Goal: Complete application form

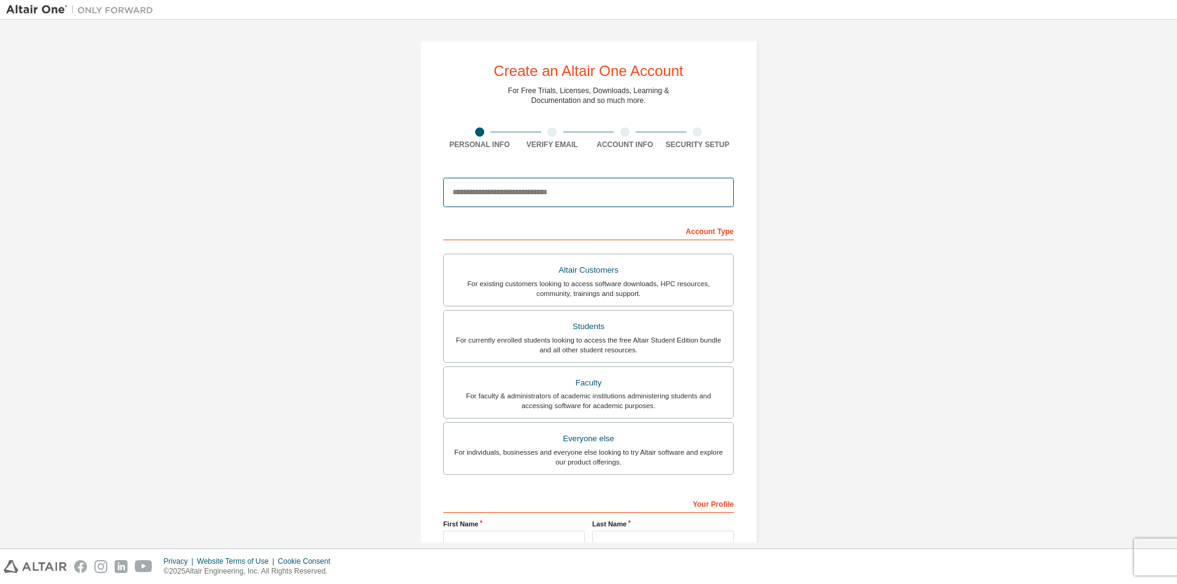
click at [515, 190] on input "email" at bounding box center [588, 192] width 291 height 29
type input "**********"
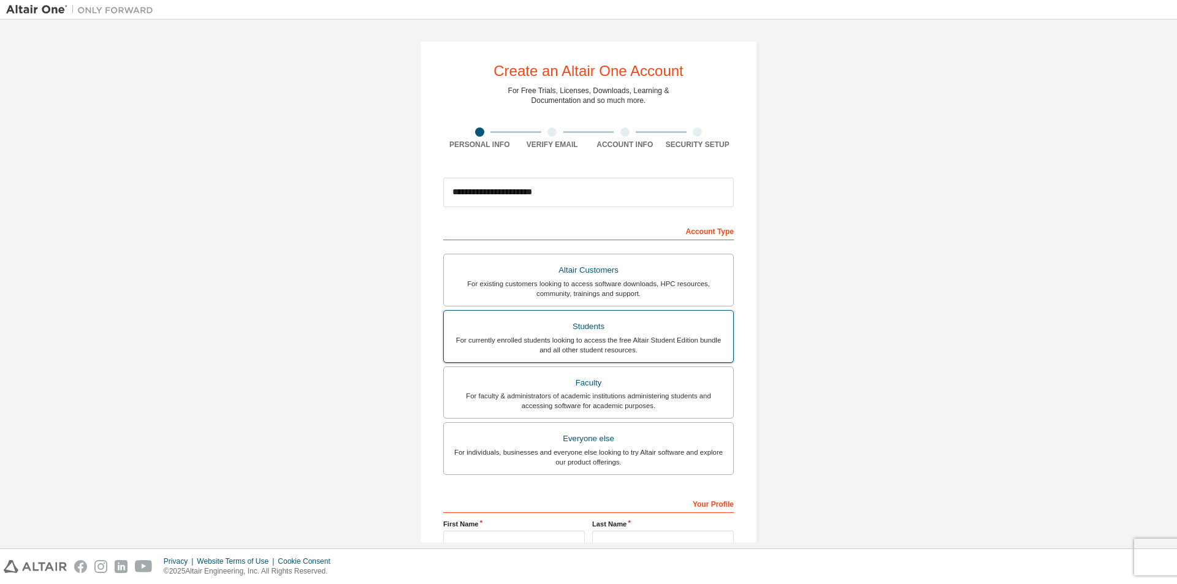
click at [585, 335] on div "For currently enrolled students looking to access the free Altair Student Editi…" at bounding box center [588, 345] width 275 height 20
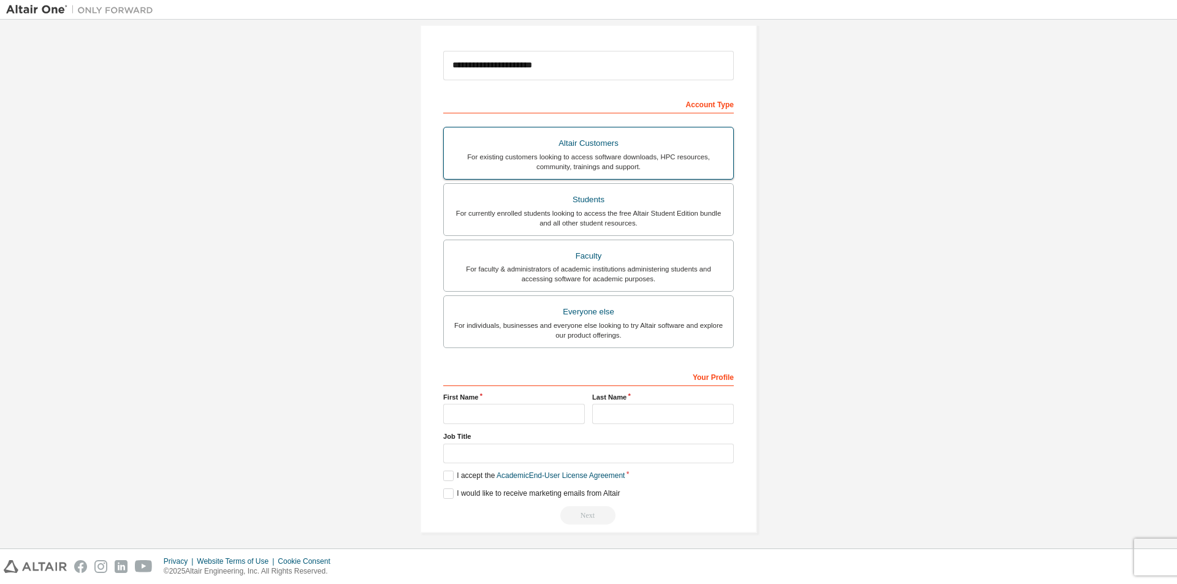
scroll to position [132, 0]
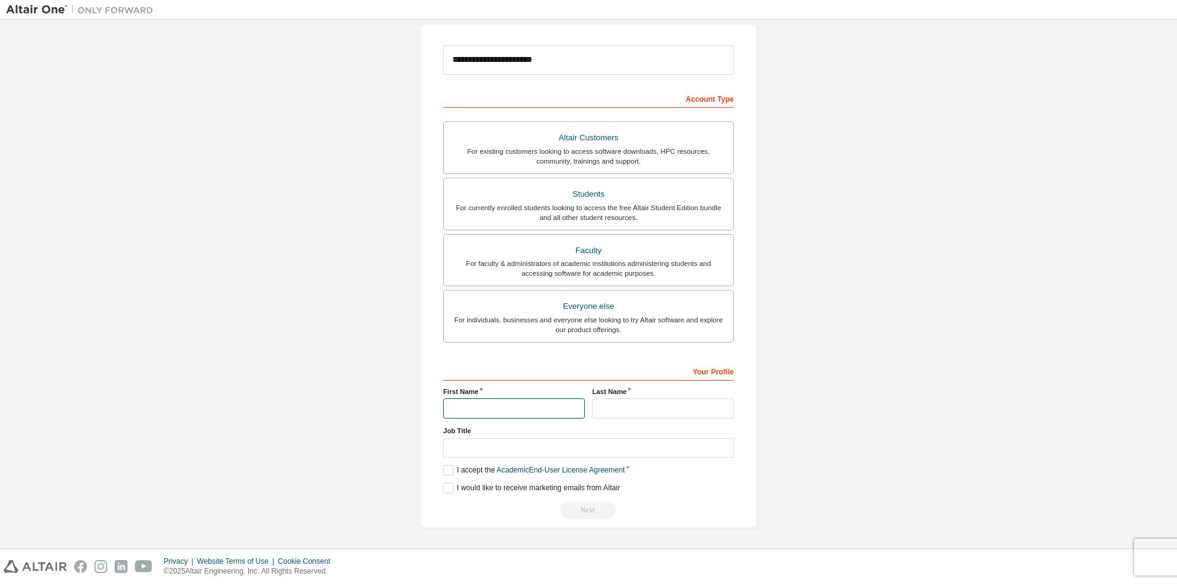
click at [506, 400] on input "text" at bounding box center [514, 409] width 142 height 20
type input "*****"
click at [657, 414] on input "text" at bounding box center [663, 409] width 142 height 20
type input "******"
click at [532, 441] on input "text" at bounding box center [588, 448] width 291 height 20
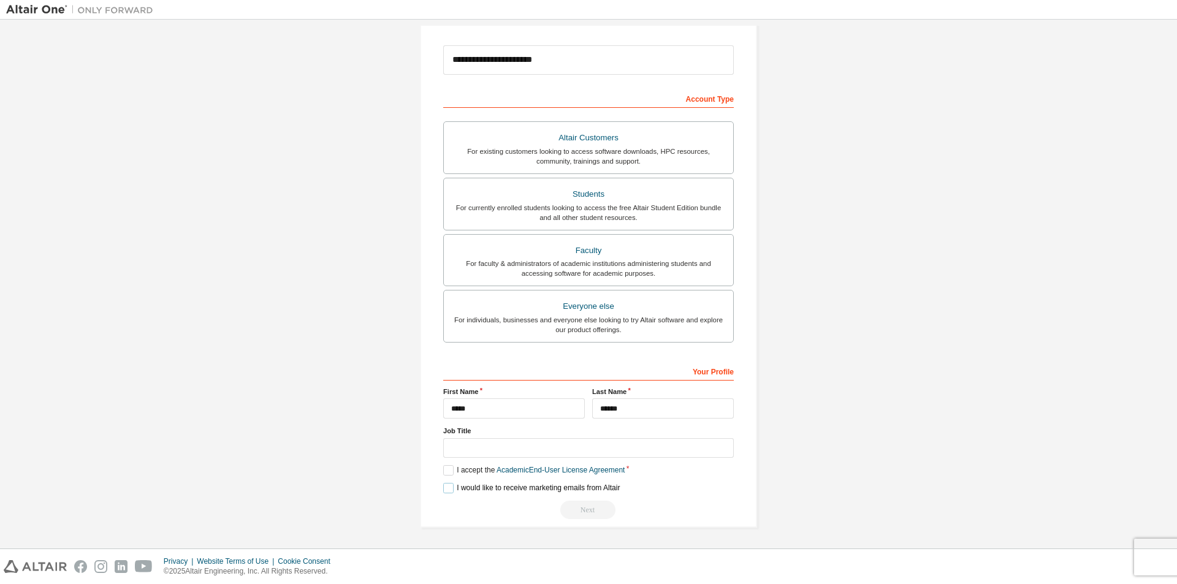
click at [444, 487] on label "I would like to receive marketing emails from Altair" at bounding box center [531, 488] width 177 height 10
click at [497, 444] on input "text" at bounding box center [588, 448] width 291 height 20
type input "*******"
click at [650, 398] on div "Last Name ******" at bounding box center [663, 403] width 149 height 32
click at [590, 512] on div "Next" at bounding box center [588, 510] width 291 height 18
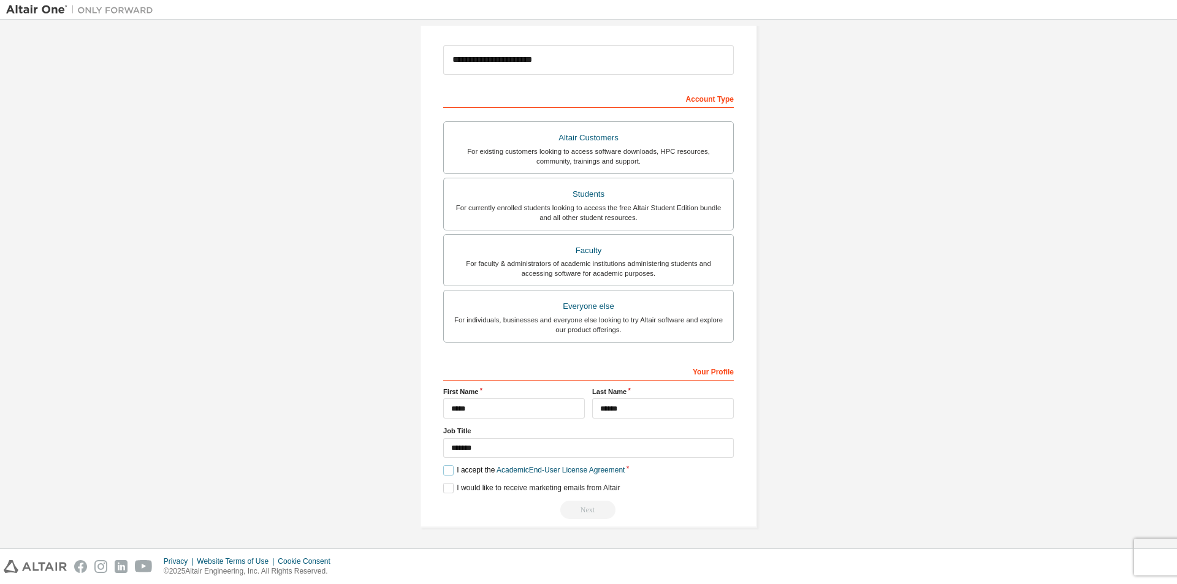
click at [445, 471] on label "I accept the Academic End-User License Agreement" at bounding box center [533, 470] width 181 height 10
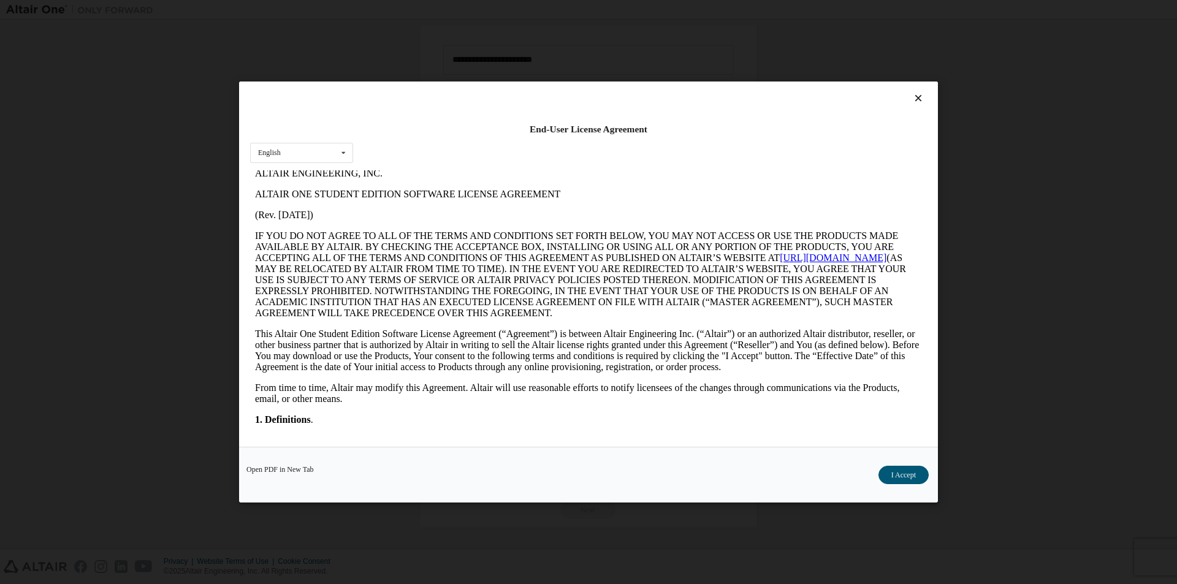
scroll to position [0, 0]
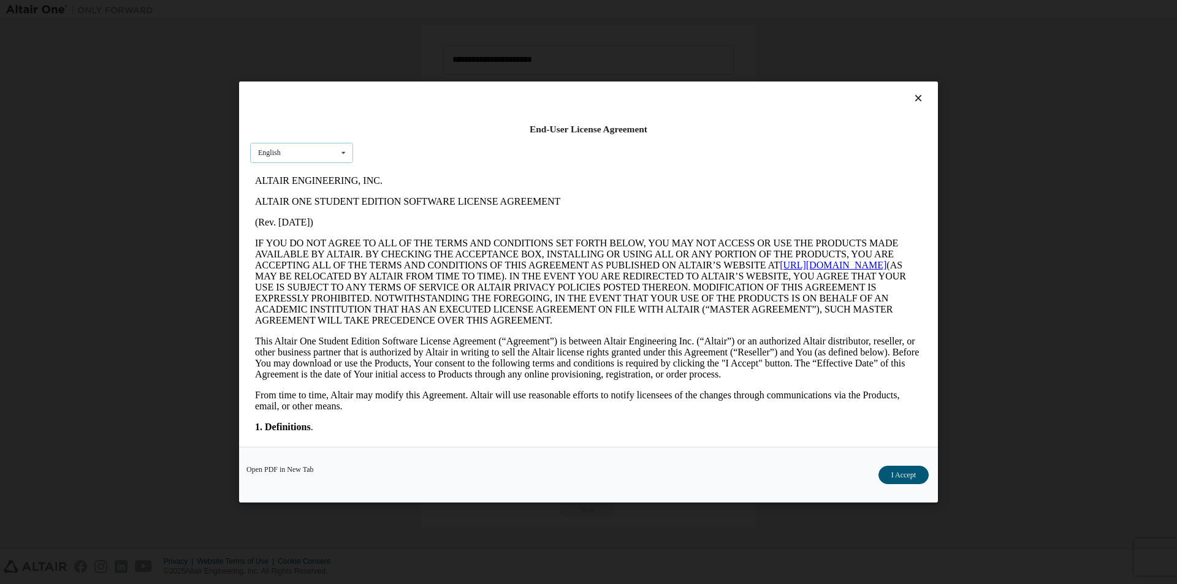
click at [340, 153] on icon at bounding box center [343, 152] width 15 height 19
click at [341, 152] on icon at bounding box center [343, 152] width 15 height 19
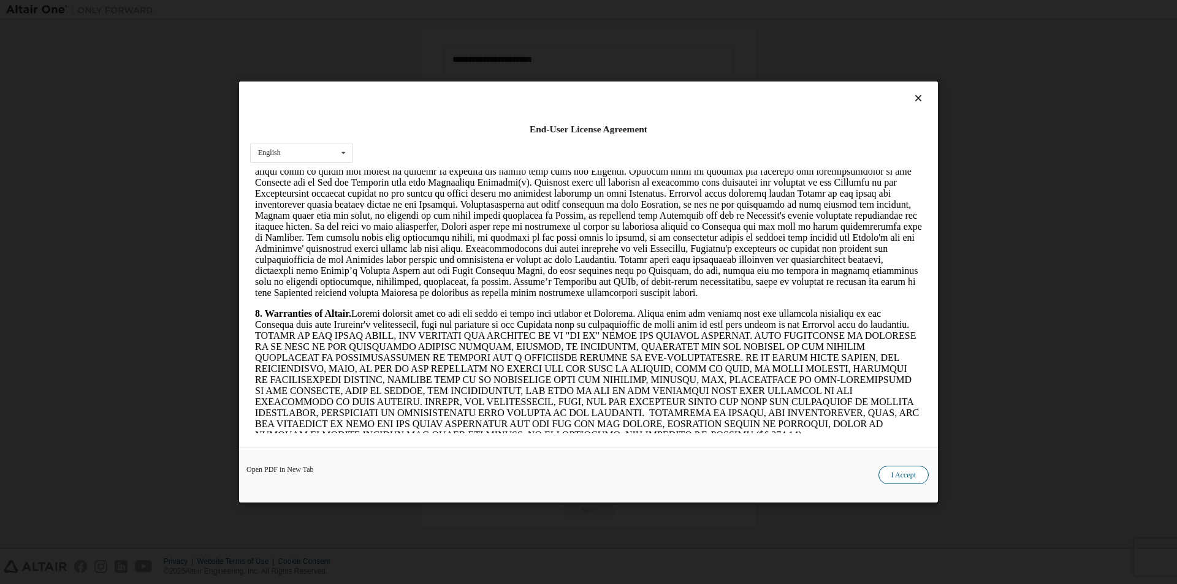
scroll to position [1226, 0]
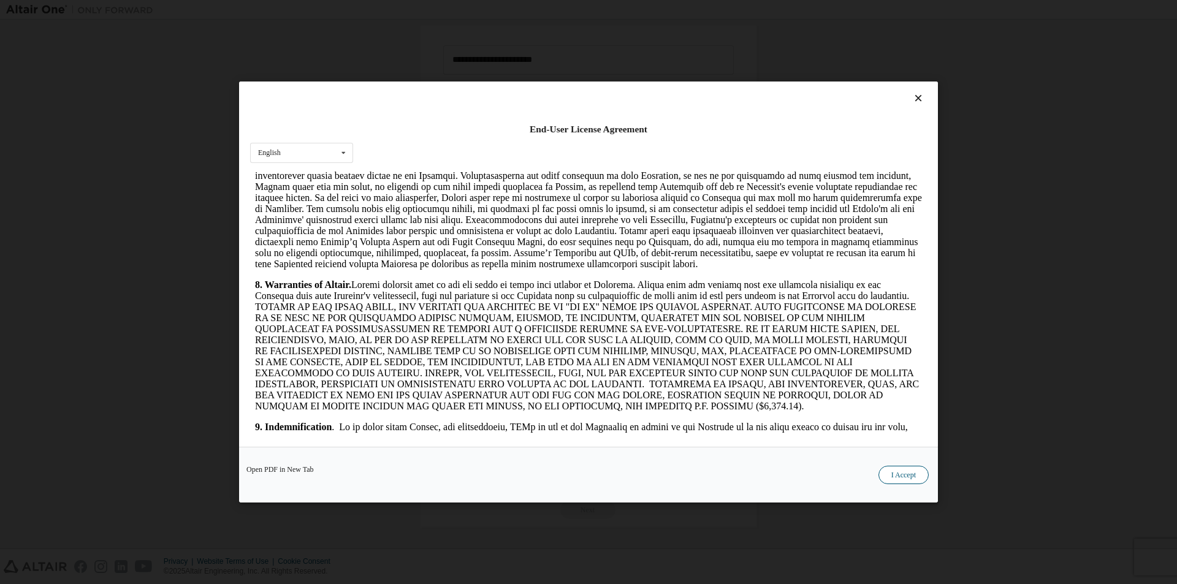
click at [905, 480] on button "I Accept" at bounding box center [904, 475] width 50 height 18
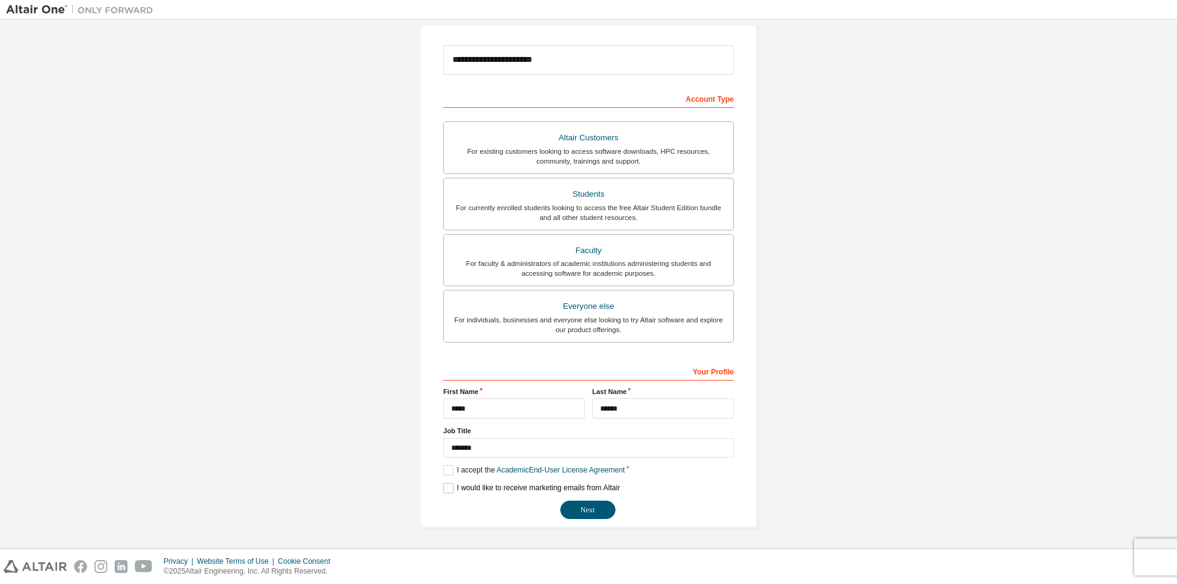
click at [448, 486] on label "I would like to receive marketing emails from Altair" at bounding box center [531, 488] width 177 height 10
click at [443, 488] on label "I would like to receive marketing emails from Altair" at bounding box center [531, 488] width 177 height 10
click at [591, 512] on button "Next" at bounding box center [587, 510] width 55 height 18
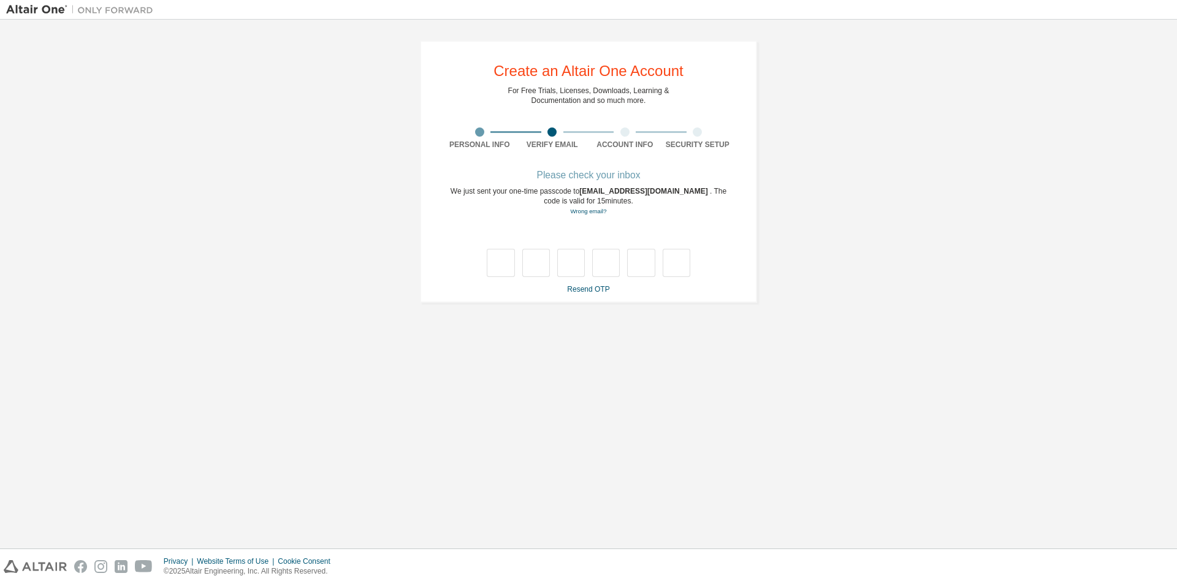
scroll to position [0, 0]
type input "*"
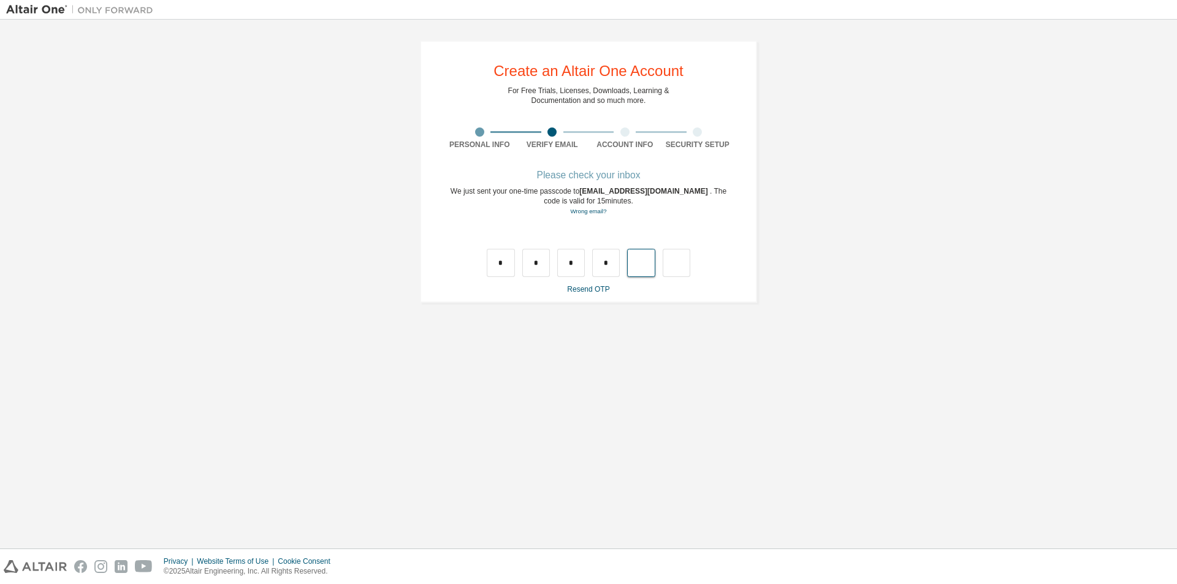
type input "*"
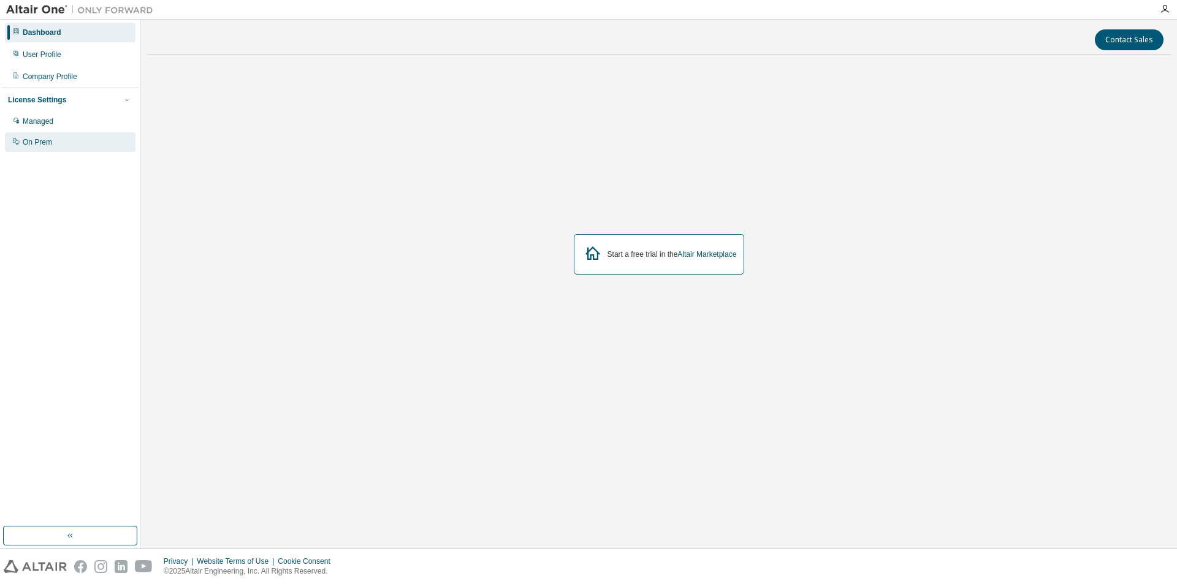
click at [65, 140] on div "On Prem" at bounding box center [70, 142] width 131 height 20
